Goal: Task Accomplishment & Management: Manage account settings

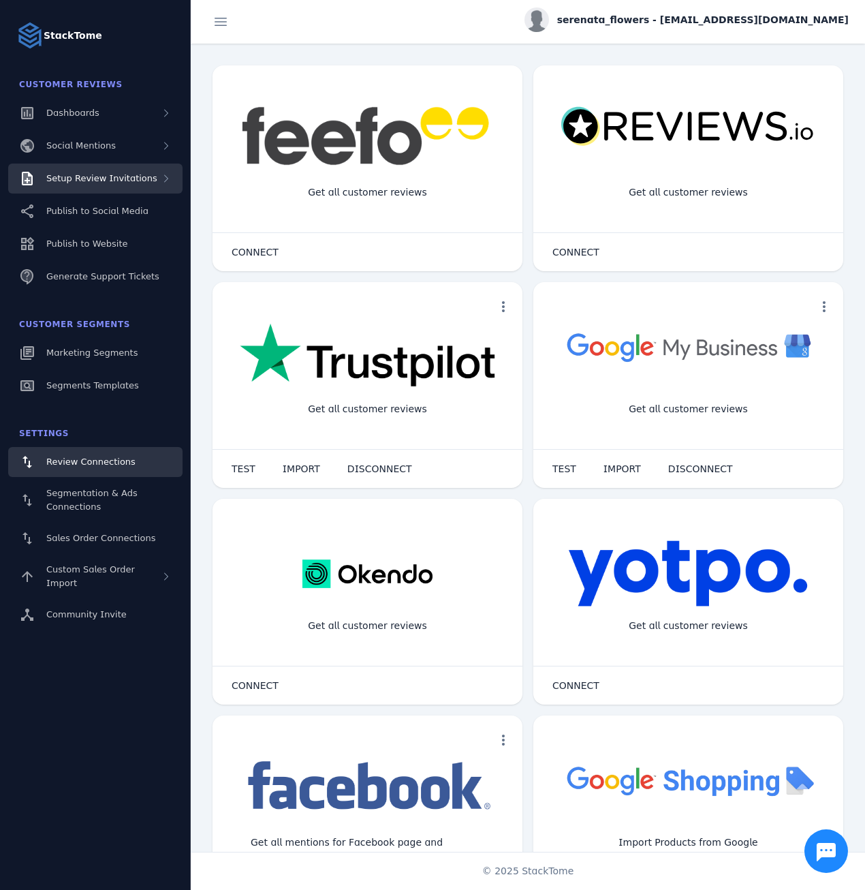
click at [123, 173] on span "Setup Review Invitations" at bounding box center [101, 178] width 111 height 10
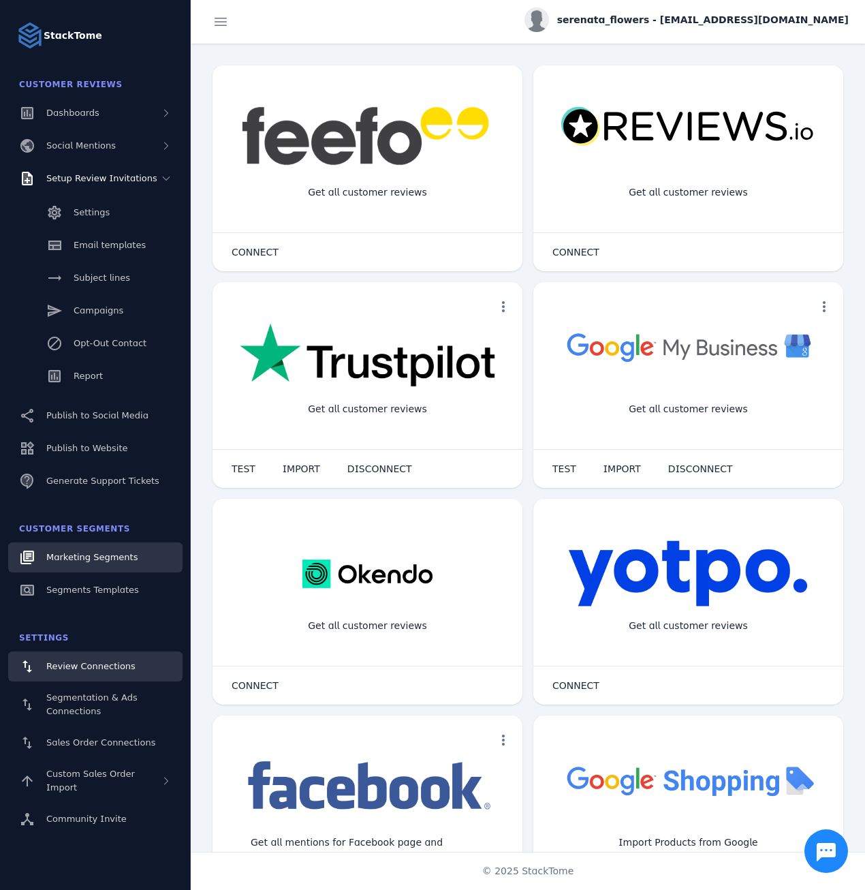
click at [99, 561] on span "Marketing Segments" at bounding box center [91, 557] width 91 height 10
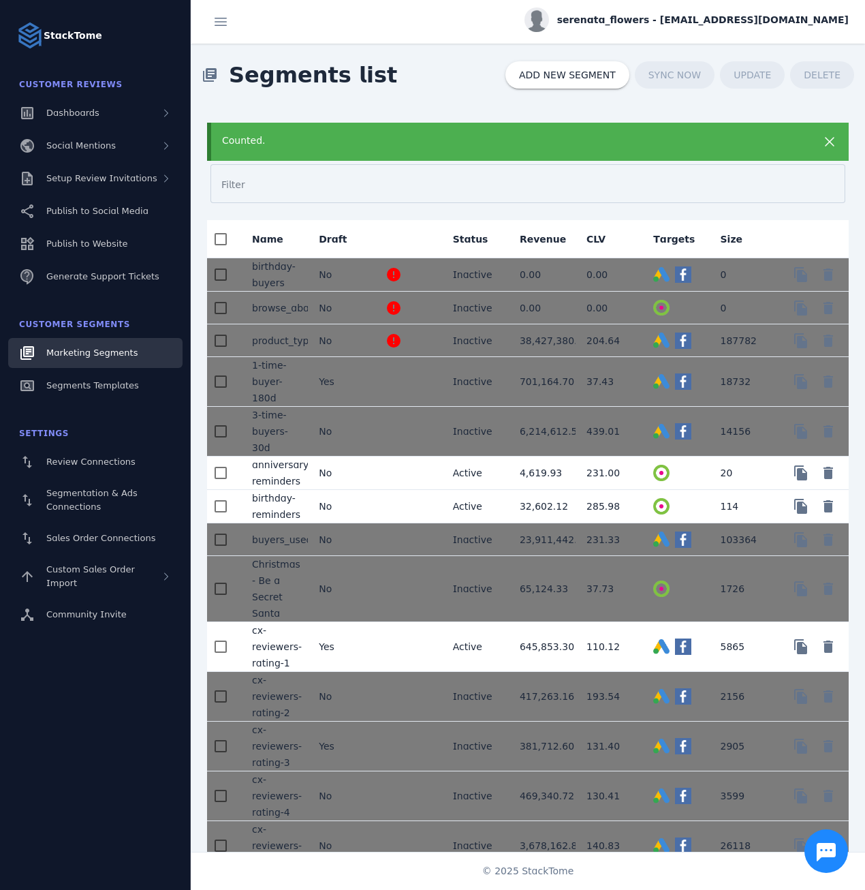
click at [440, 97] on div "library_books Segments list ADD NEW SEGMENT SYNC NOW UPDATE DELETE" at bounding box center [528, 75] width 674 height 63
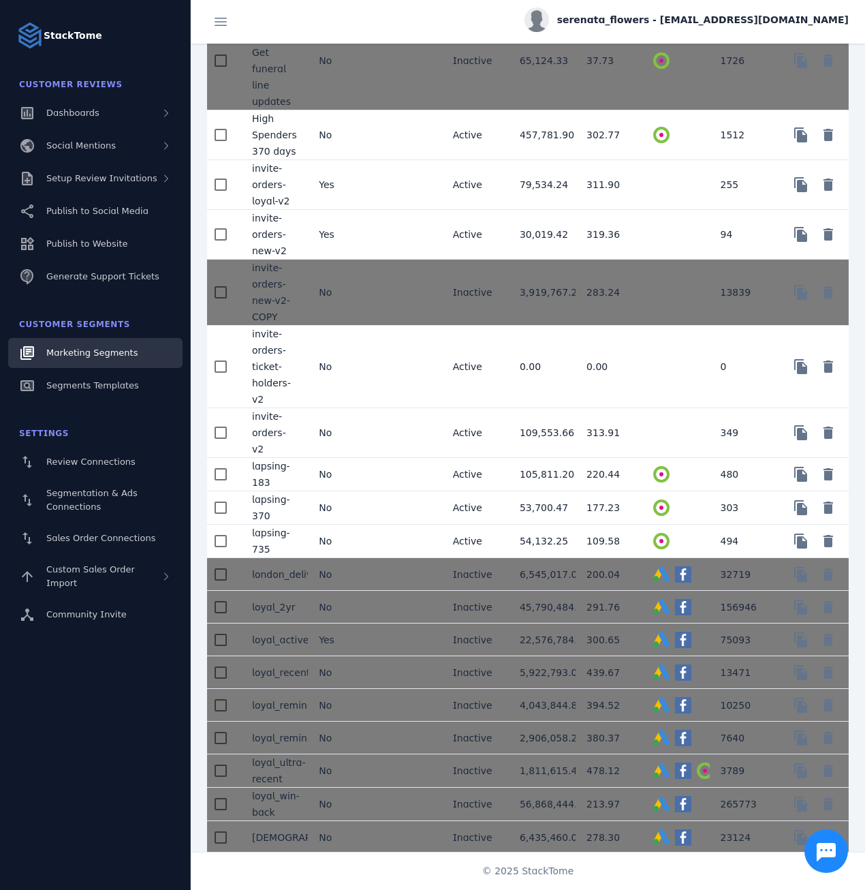
click at [811, 22] on span "serenata_flowers - [EMAIL_ADDRESS][DOMAIN_NAME]" at bounding box center [703, 20] width 292 height 14
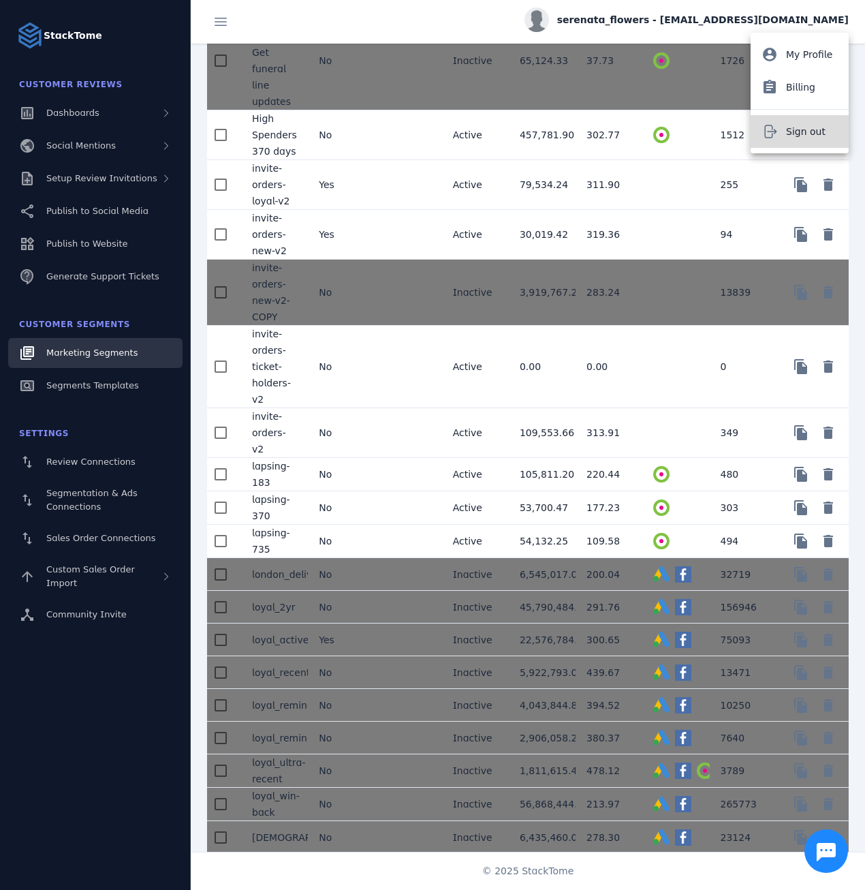
click at [814, 129] on span "Sign out" at bounding box center [806, 131] width 40 height 16
